Goal: Transaction & Acquisition: Book appointment/travel/reservation

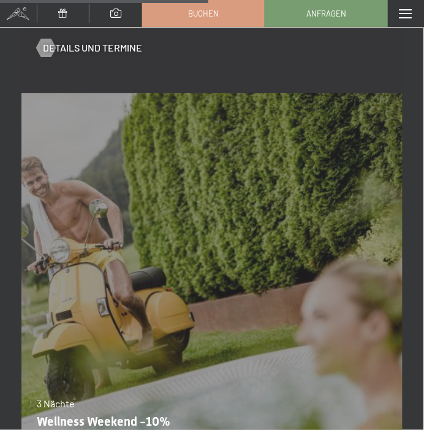
scroll to position [3450, 0]
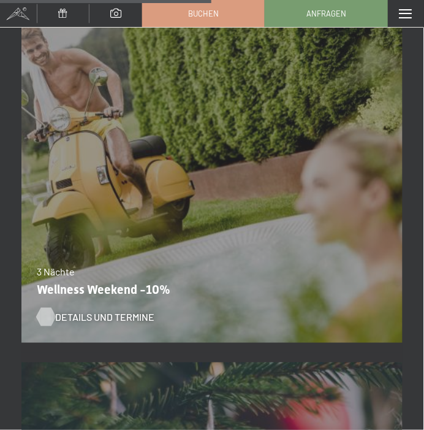
click at [84, 319] on span "Details und Termine" at bounding box center [104, 316] width 99 height 13
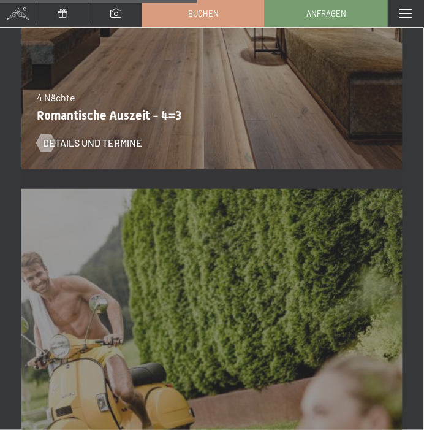
scroll to position [3132, 0]
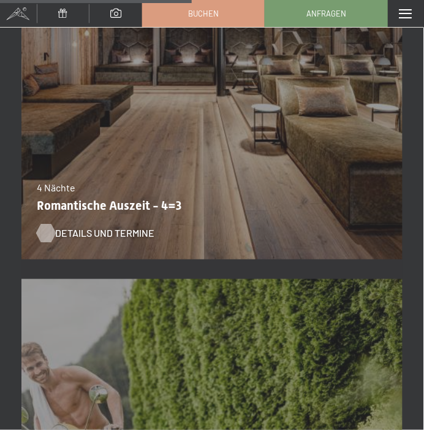
click at [93, 234] on span "Details und Termine" at bounding box center [104, 233] width 99 height 13
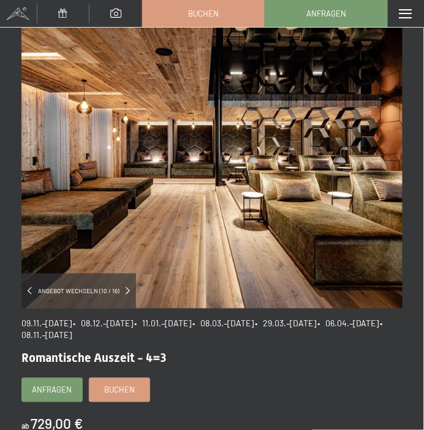
scroll to position [91, 0]
